Goal: Information Seeking & Learning: Find contact information

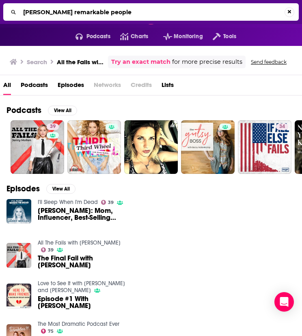
type input "[PERSON_NAME] remarkable people"
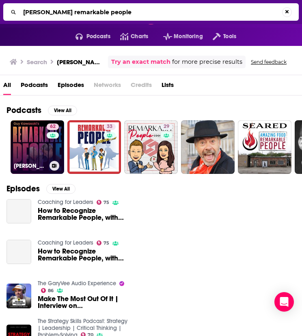
click at [24, 147] on link "62 [PERSON_NAME] Remarkable People" at bounding box center [38, 147] width 54 height 54
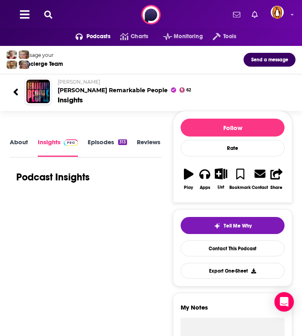
click at [21, 146] on link "About" at bounding box center [19, 147] width 18 height 18
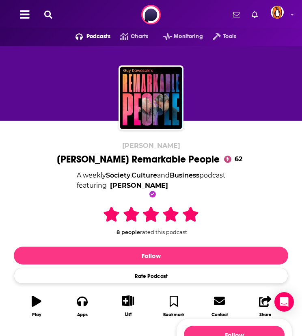
scroll to position [135, 0]
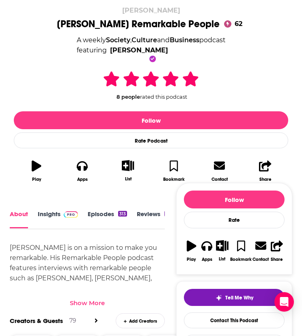
click at [94, 300] on div "Show More" at bounding box center [87, 303] width 35 height 8
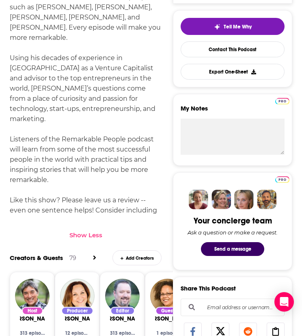
scroll to position [271, 0]
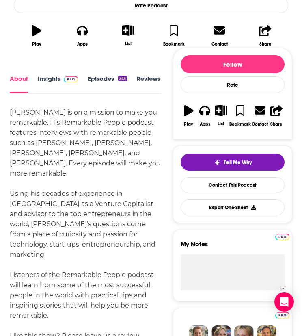
click at [65, 76] on img at bounding box center [71, 79] width 14 height 7
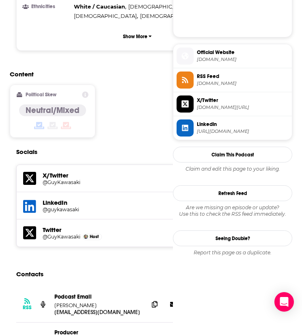
scroll to position [677, 0]
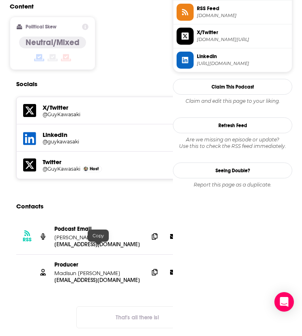
click at [80, 270] on p "Madisun [PERSON_NAME]" at bounding box center [98, 273] width 88 height 7
copy div "Madisun [PERSON_NAME] [EMAIL_ADDRESS][DOMAIN_NAME]"
click at [155, 269] on icon at bounding box center [155, 272] width 6 height 7
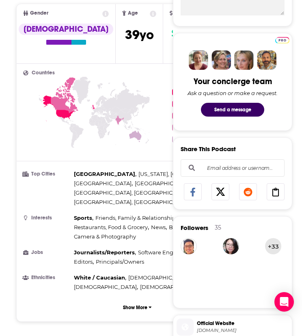
scroll to position [0, 0]
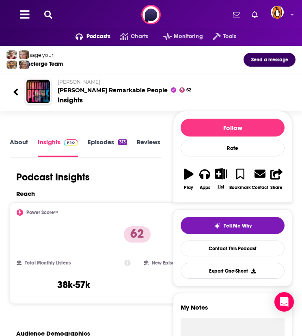
click at [48, 16] on icon at bounding box center [48, 15] width 8 height 8
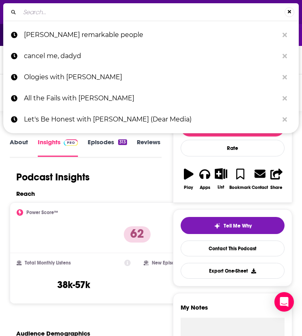
type input "The Unbeatable Mind with [PERSON_NAME]"
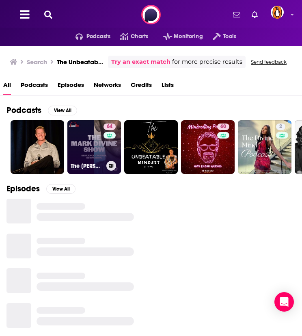
click at [95, 147] on link "64 The [PERSON_NAME] Show" at bounding box center [94, 147] width 54 height 54
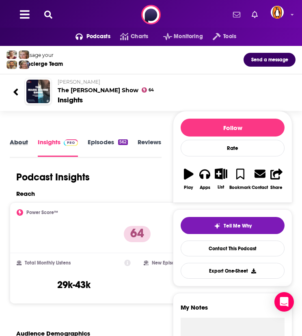
click at [34, 144] on div "About" at bounding box center [24, 148] width 28 height 20
click at [28, 144] on div "About" at bounding box center [24, 148] width 28 height 20
click at [21, 141] on link "About" at bounding box center [19, 147] width 18 height 18
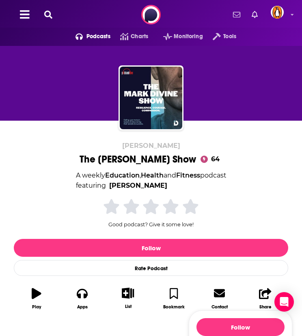
scroll to position [203, 0]
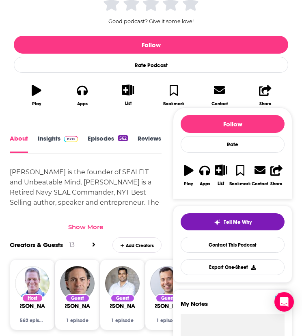
click at [83, 216] on div "[PERSON_NAME] is the founder of SEALFIT and Unbeatable Mind. [PERSON_NAME] is a…" at bounding box center [86, 199] width 152 height 64
click at [87, 227] on div "Show More" at bounding box center [85, 227] width 35 height 8
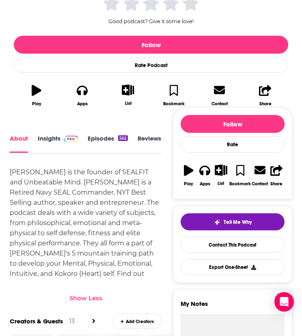
scroll to position [0, 0]
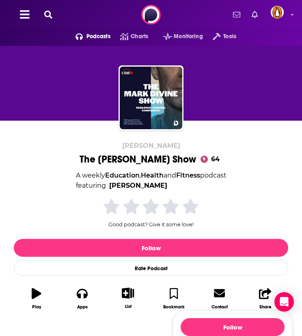
click at [52, 11] on icon at bounding box center [48, 15] width 8 height 8
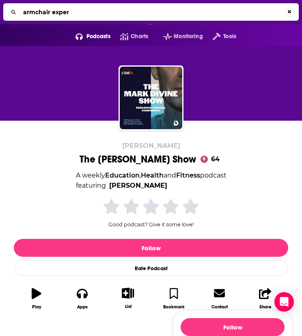
type input "armchair expert"
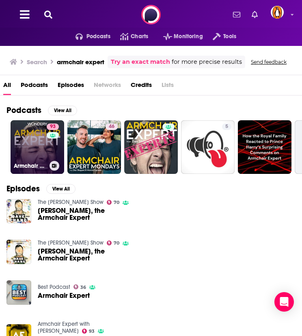
click at [22, 149] on link "93 Armchair Expert with [PERSON_NAME]" at bounding box center [38, 147] width 54 height 54
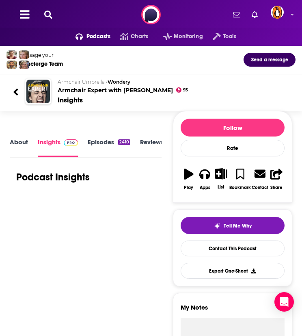
click at [26, 143] on link "About" at bounding box center [19, 147] width 18 height 18
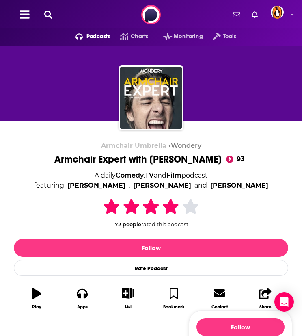
scroll to position [203, 0]
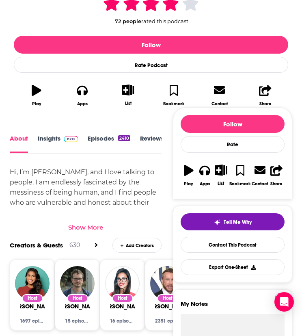
click at [89, 221] on div "Show More" at bounding box center [86, 224] width 152 height 14
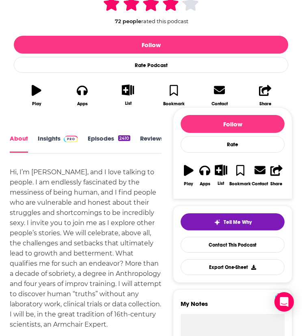
scroll to position [0, 0]
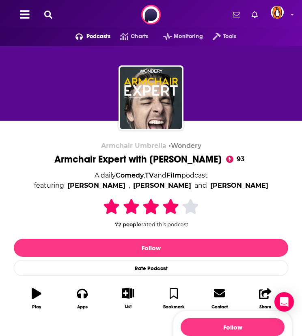
click at [45, 16] on icon at bounding box center [48, 15] width 8 height 8
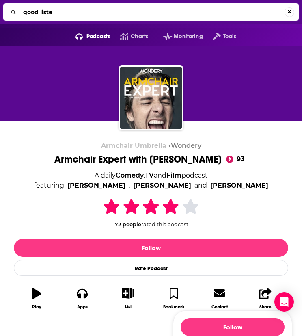
type input "good listen"
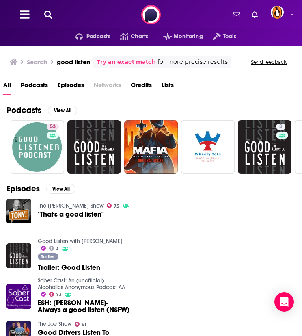
click at [48, 11] on icon at bounding box center [48, 15] width 8 height 8
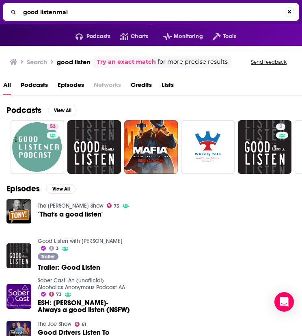
click at [48, 11] on input "good listenmai" at bounding box center [152, 12] width 265 height 13
type input "a"
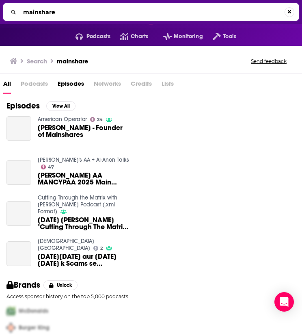
click at [67, 12] on input "mainshare" at bounding box center [152, 12] width 265 height 13
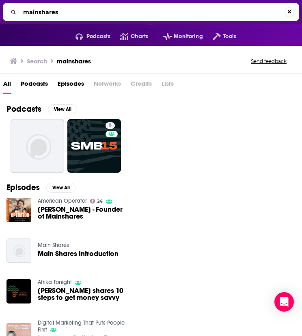
click at [63, 12] on input "mainshares" at bounding box center [152, 12] width 265 height 13
type input "[PERSON_NAME] liv"
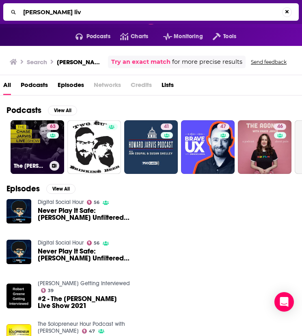
click at [37, 134] on link "63 The [PERSON_NAME] LIVE Show" at bounding box center [38, 147] width 54 height 54
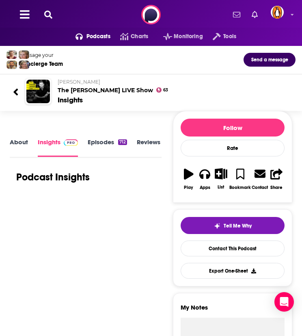
click at [23, 138] on link "About" at bounding box center [19, 147] width 18 height 18
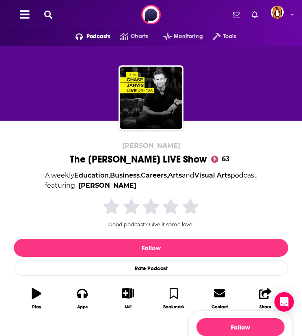
scroll to position [191, 0]
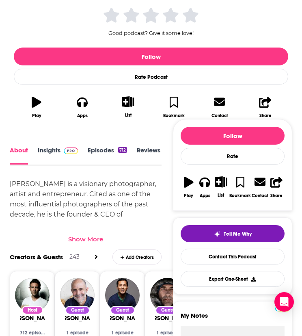
click at [91, 235] on div "Show More" at bounding box center [85, 239] width 35 height 8
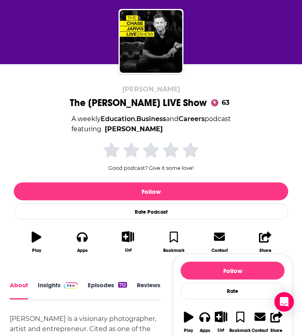
scroll to position [124, 0]
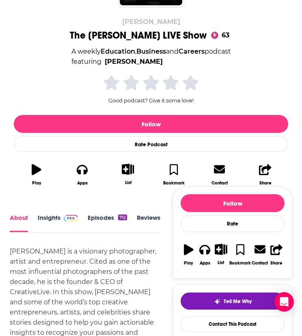
click at [67, 217] on img at bounding box center [71, 218] width 14 height 7
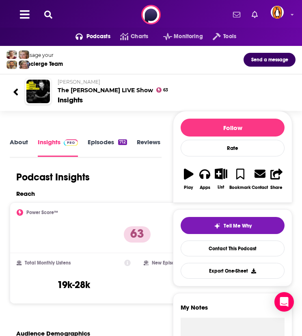
click at [46, 11] on icon at bounding box center [48, 15] width 8 height 8
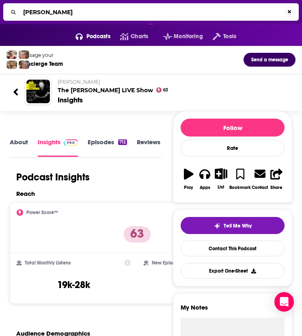
type input "[PERSON_NAME]"
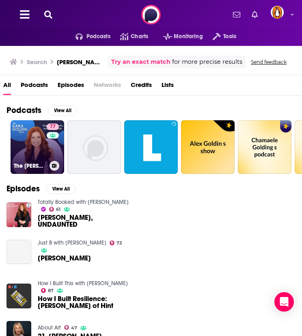
click at [40, 140] on link "77 The [PERSON_NAME] Show" at bounding box center [38, 147] width 54 height 54
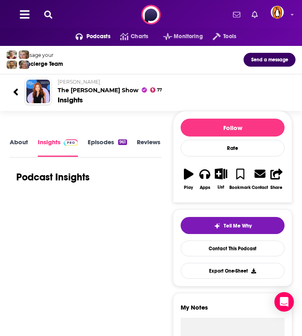
click at [20, 147] on link "About" at bounding box center [19, 147] width 18 height 18
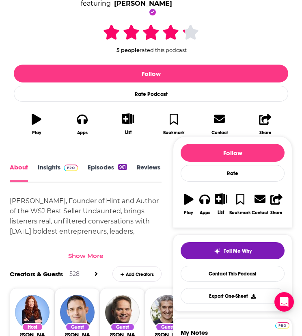
scroll to position [182, 0]
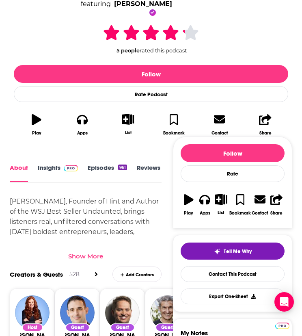
click at [88, 254] on div "Show More" at bounding box center [85, 256] width 35 height 8
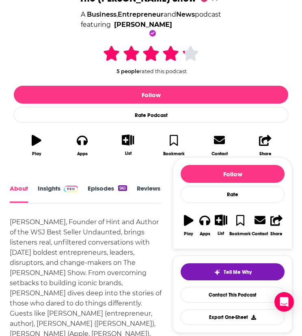
scroll to position [160, 0]
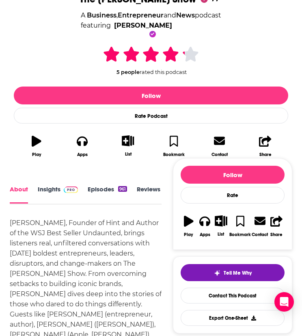
click at [56, 189] on link "Insights" at bounding box center [58, 194] width 40 height 18
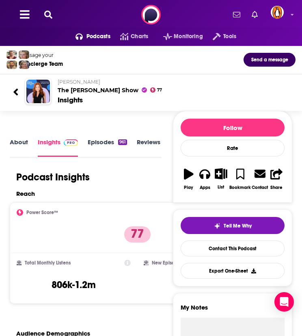
click at [47, 16] on icon at bounding box center [48, 15] width 8 height 8
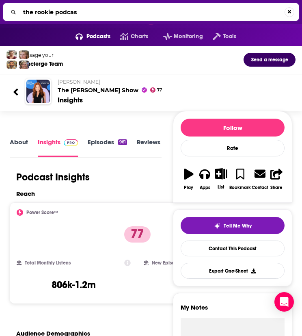
type input "the rookie podcast"
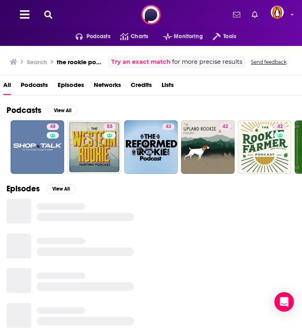
click at [50, 9] on div "Podcasts Charts Monitoring Tools For Business For Podcasters More" at bounding box center [151, 14] width 302 height 29
click at [50, 13] on icon at bounding box center [48, 15] width 8 height 8
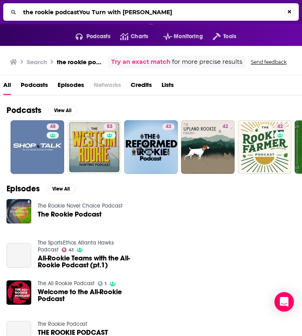
click at [50, 13] on input "the rookie podcastYou Turn with [PERSON_NAME]" at bounding box center [152, 12] width 265 height 13
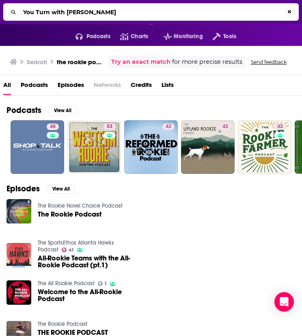
type input "You Turn with [PERSON_NAME]"
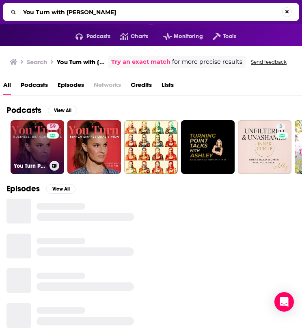
click at [32, 150] on link "59 You Turn Podcast w/ [PERSON_NAME]" at bounding box center [38, 147] width 54 height 54
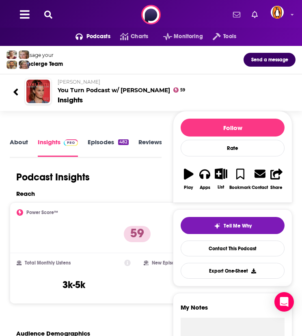
click at [15, 143] on link "About" at bounding box center [19, 147] width 18 height 18
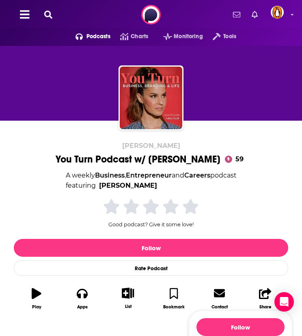
click at [48, 19] on button at bounding box center [48, 14] width 13 height 9
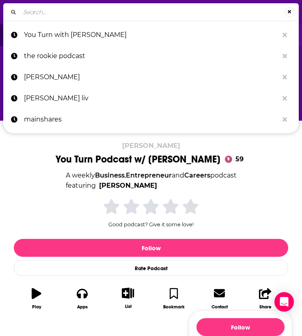
type input "The [PERSON_NAME] Podcast"
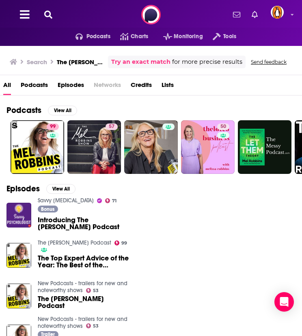
click at [48, 14] on icon at bounding box center [48, 15] width 8 height 8
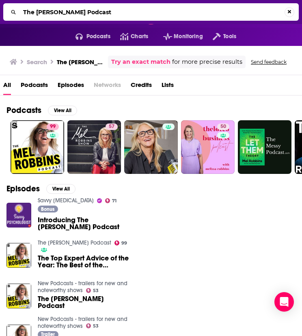
click at [48, 14] on input "The [PERSON_NAME] Podcast" at bounding box center [152, 12] width 265 height 13
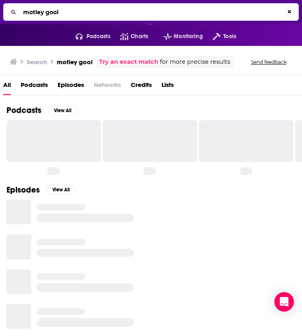
click at [48, 14] on input "motley gool" at bounding box center [152, 12] width 265 height 13
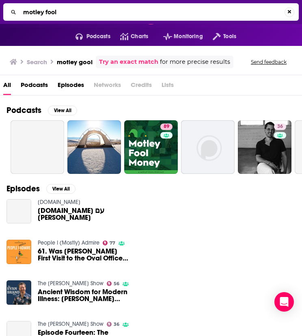
type input "motley fool"
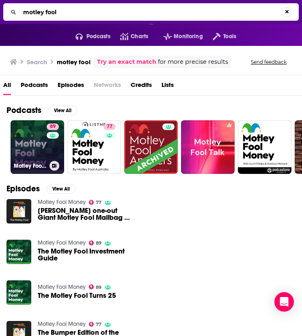
click at [39, 132] on link "89 Motley Fool Money" at bounding box center [38, 147] width 54 height 54
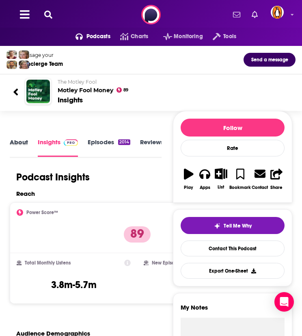
click at [28, 141] on div "About" at bounding box center [24, 148] width 28 height 20
click at [22, 141] on link "About" at bounding box center [19, 147] width 18 height 18
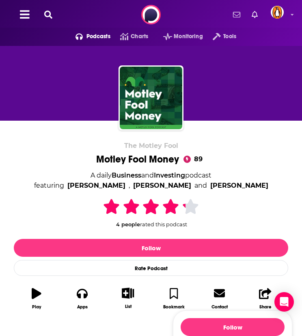
scroll to position [203, 0]
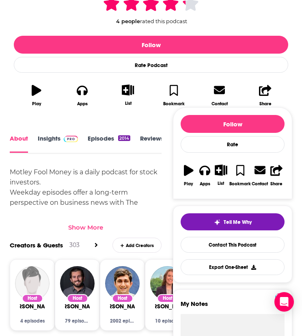
click at [92, 223] on div "Show More" at bounding box center [85, 227] width 35 height 8
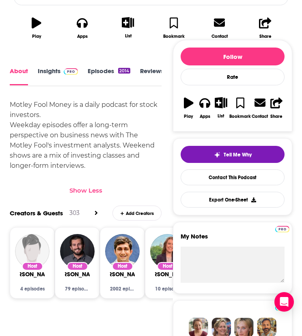
scroll to position [0, 0]
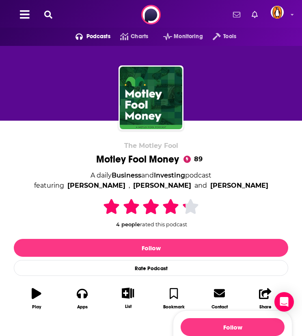
click at [45, 16] on icon at bounding box center [48, 15] width 8 height 8
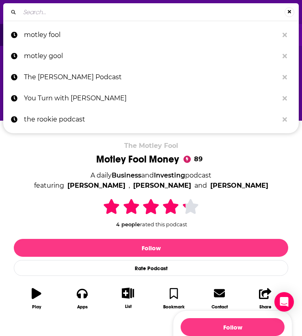
type input "Dealroom with [PERSON_NAME]"
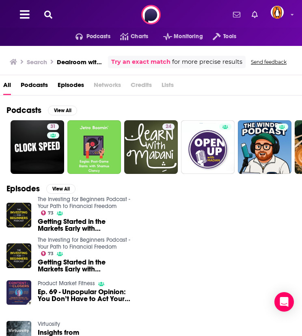
click at [47, 13] on icon at bounding box center [48, 15] width 8 height 8
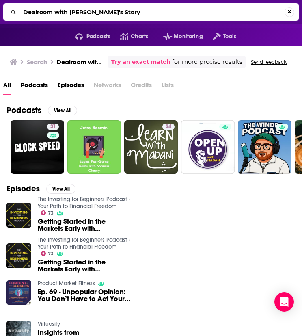
click at [47, 13] on input "Dealroom with [PERSON_NAME]'s Story" at bounding box center [152, 12] width 265 height 13
type input "Founder's Story"
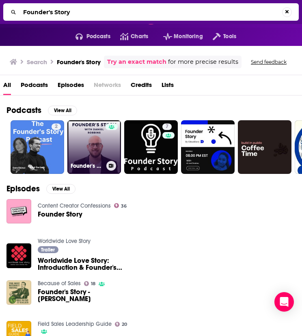
click at [104, 150] on link "Founder's Story" at bounding box center [94, 147] width 54 height 54
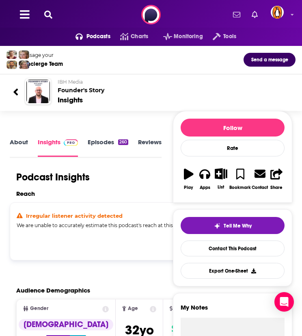
click at [52, 8] on div "Podcasts Charts Monitoring Tools For Business For Podcasters More" at bounding box center [151, 14] width 302 height 29
click at [47, 14] on icon at bounding box center [48, 15] width 8 height 8
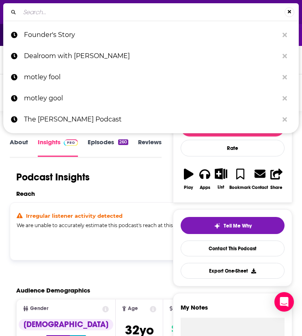
type input "Unleashed with [PERSON_NAME]"
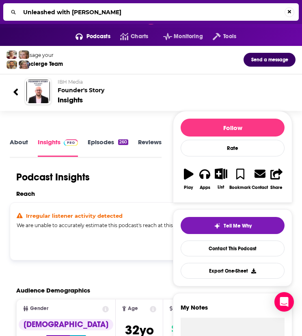
click at [47, 14] on input "Unleashed with [PERSON_NAME]" at bounding box center [152, 12] width 265 height 13
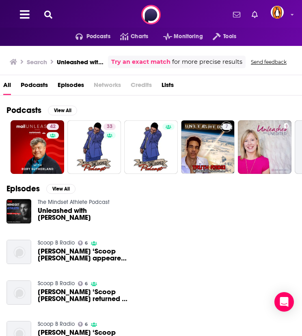
click at [50, 16] on icon at bounding box center [48, 15] width 8 height 8
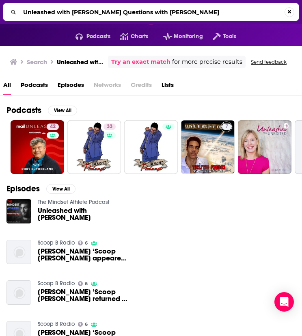
click at [59, 9] on input "Unleashed with [PERSON_NAME] Questions with [PERSON_NAME]" at bounding box center [152, 12] width 265 height 13
type input "Big Questions with [PERSON_NAME]"
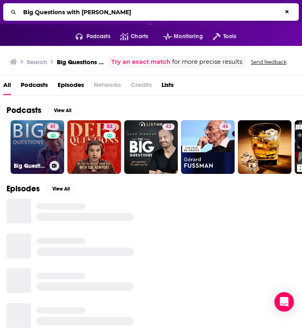
click at [39, 141] on link "61 Big Questions with [PERSON_NAME]" at bounding box center [38, 147] width 54 height 54
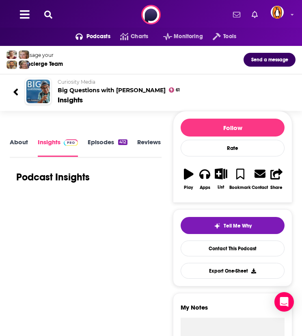
click at [22, 143] on link "About" at bounding box center [19, 147] width 18 height 18
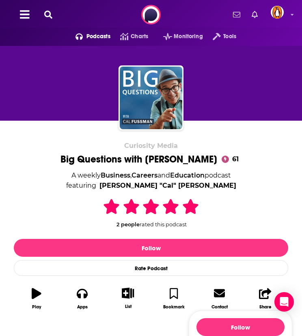
scroll to position [135, 0]
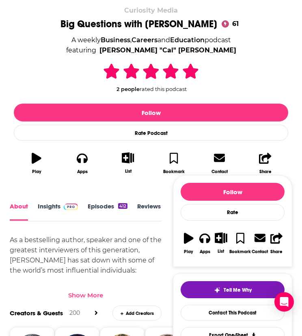
click at [86, 289] on div "Show More" at bounding box center [86, 292] width 152 height 14
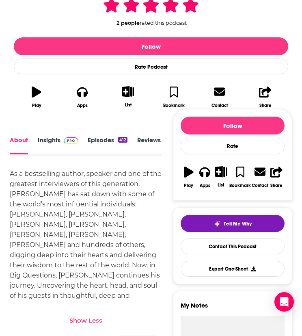
scroll to position [219, 0]
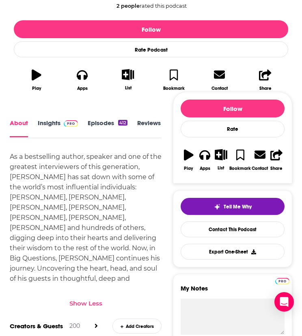
click at [60, 123] on link "Insights" at bounding box center [58, 128] width 40 height 18
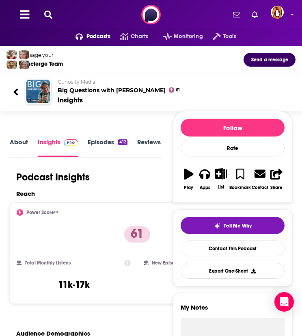
click at [44, 13] on icon at bounding box center [48, 15] width 8 height 8
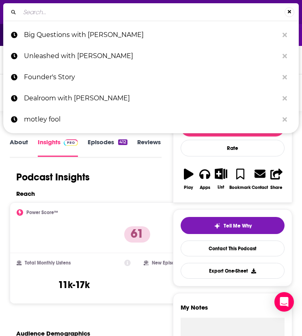
type input "Eye AM Podcast"
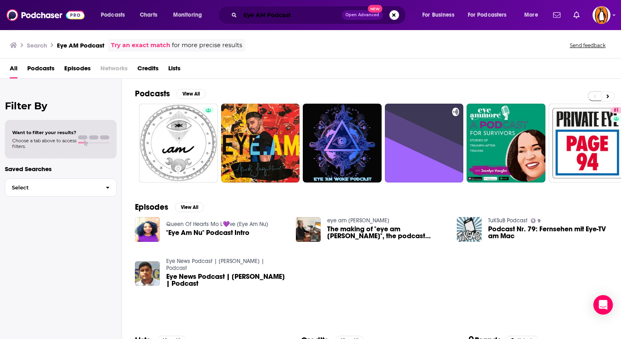
click at [247, 13] on input "Eye AM Podcast" at bounding box center [291, 15] width 102 height 13
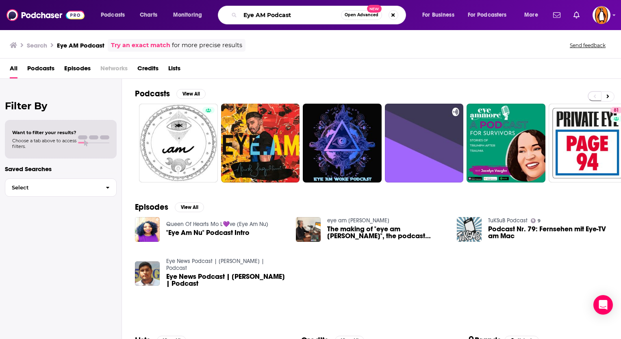
click at [247, 13] on input "Eye AM Podcast" at bounding box center [290, 15] width 101 height 13
type input "k"
type input "[PERSON_NAME] or leave it"
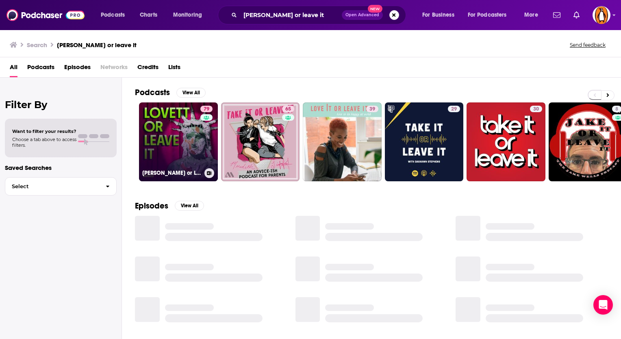
click at [179, 130] on link "79 [PERSON_NAME] or Leave It" at bounding box center [178, 141] width 79 height 79
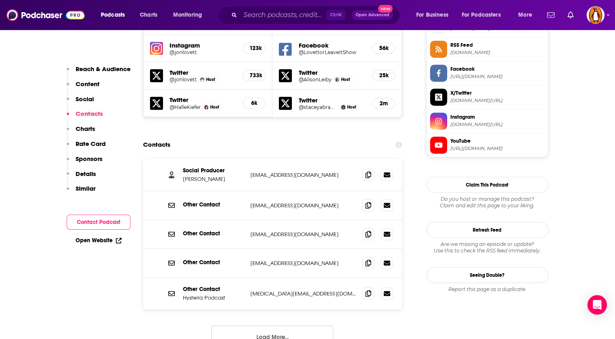
scroll to position [757, 0]
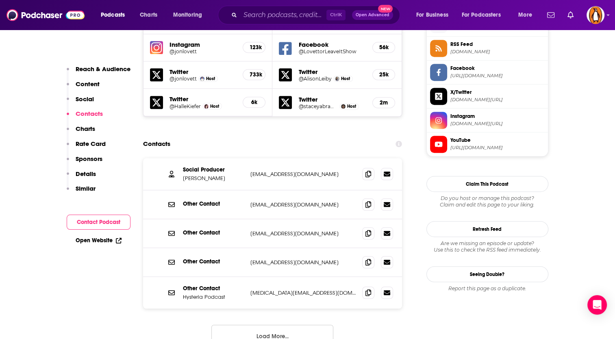
click at [286, 325] on button "Load More..." at bounding box center [272, 336] width 122 height 22
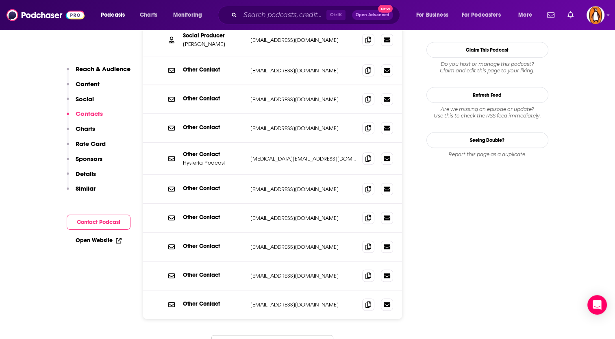
scroll to position [891, 0]
click at [282, 334] on button "Load More..." at bounding box center [272, 345] width 122 height 22
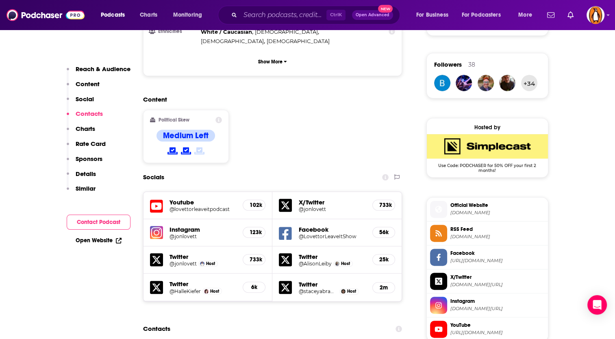
scroll to position [387, 0]
